Goal: Find specific page/section: Find specific page/section

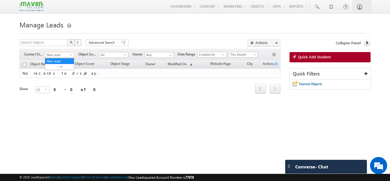
click at [65, 55] on span "New Lead" at bounding box center [58, 54] width 27 height 5
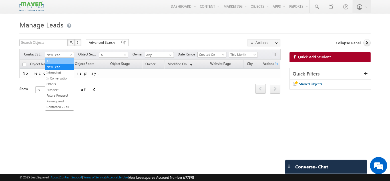
click at [57, 63] on link "All" at bounding box center [59, 61] width 29 height 5
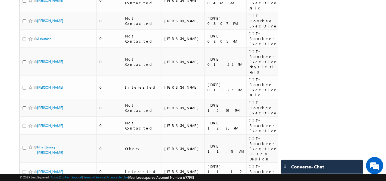
scroll to position [286, 0]
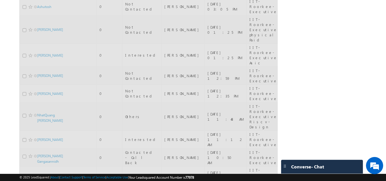
scroll to position [43, 0]
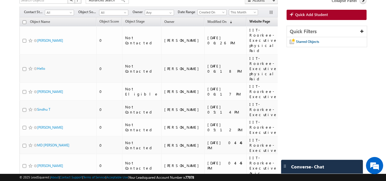
scroll to position [0, 0]
